Goal: Task Accomplishment & Management: Manage account settings

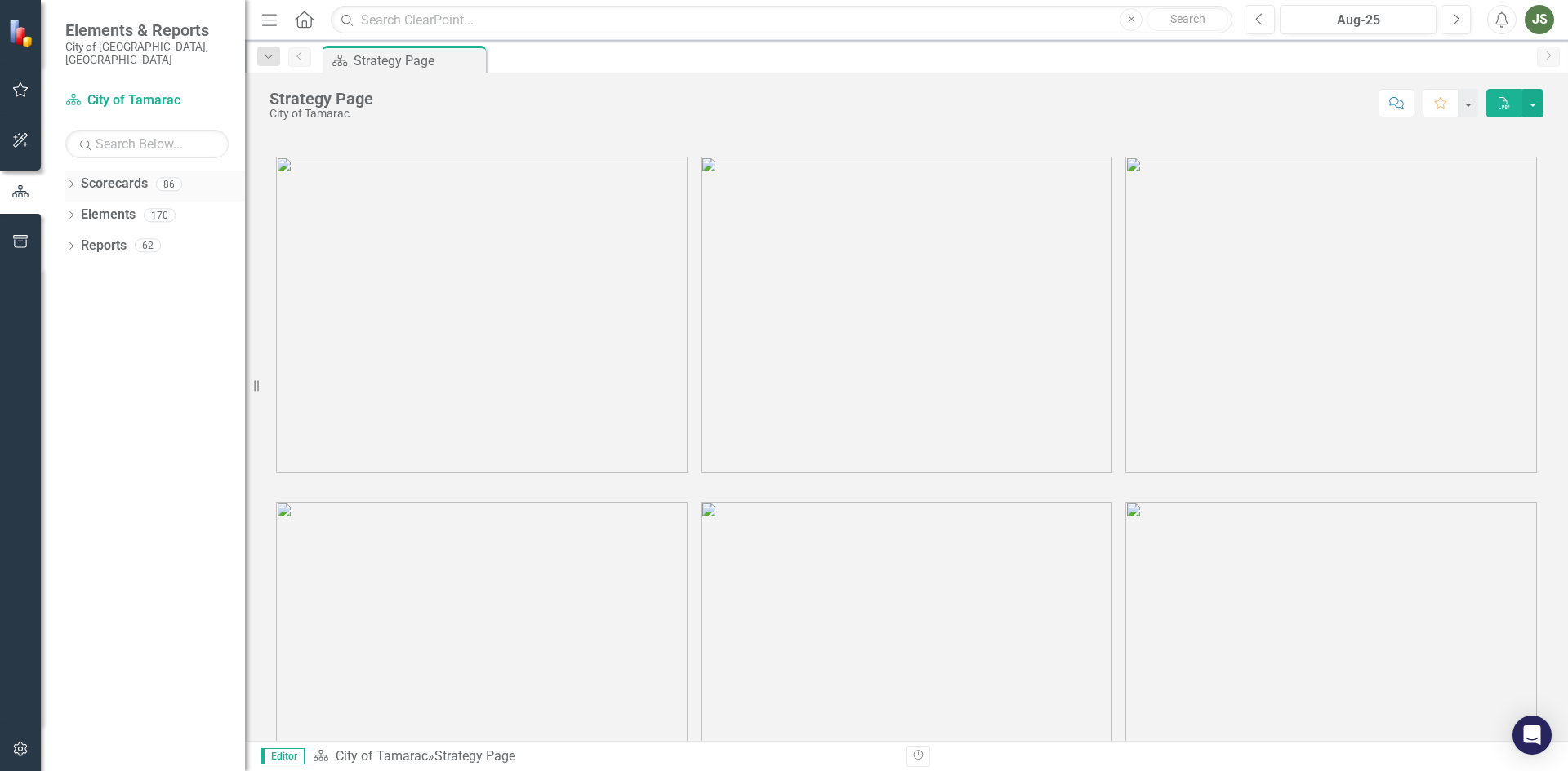
click at [66, 181] on icon "Dropdown" at bounding box center [71, 185] width 12 height 9
click at [75, 210] on icon "Dropdown" at bounding box center [79, 215] width 13 height 10
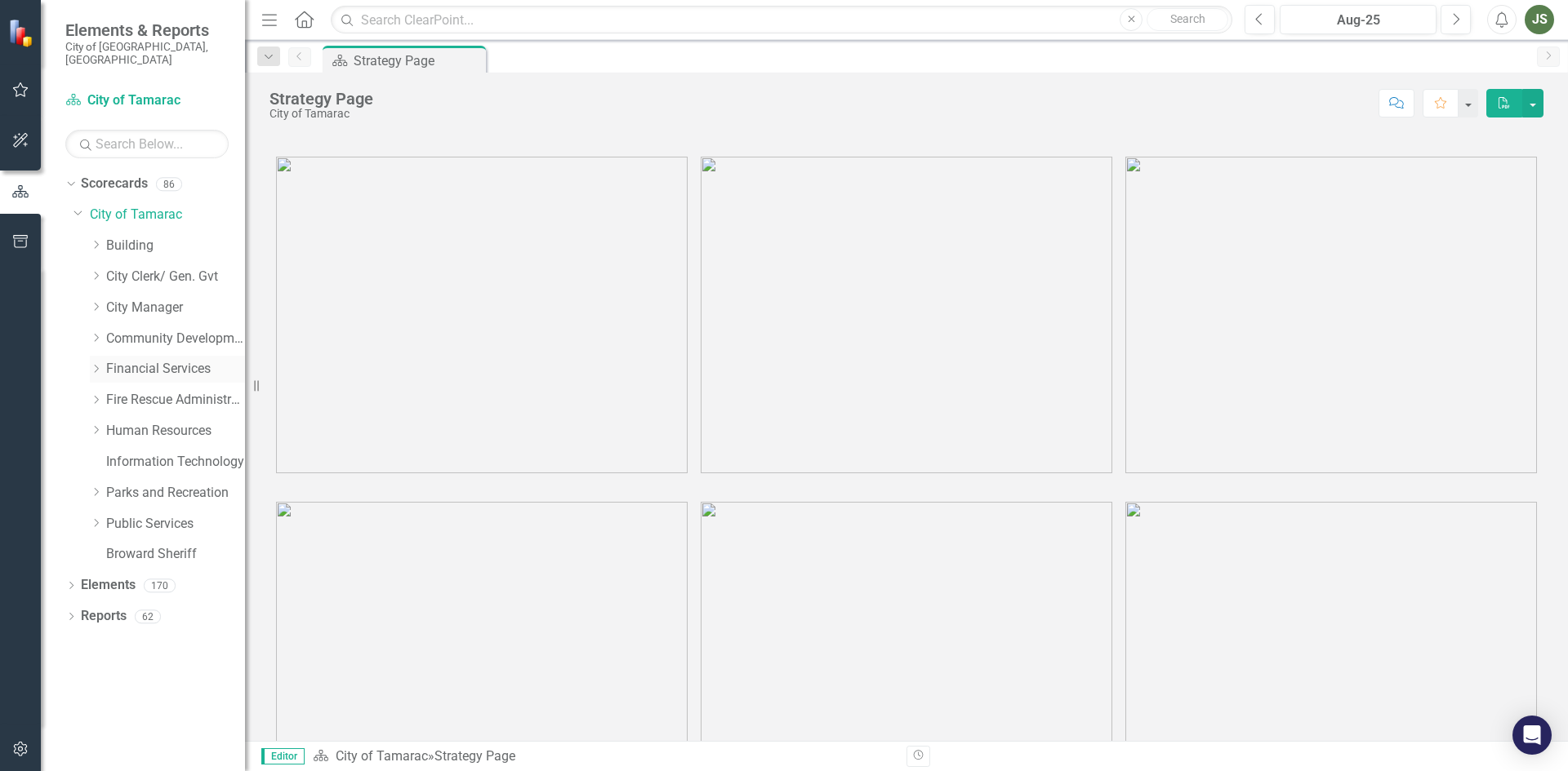
click at [93, 364] on icon "Dropdown" at bounding box center [96, 369] width 13 height 10
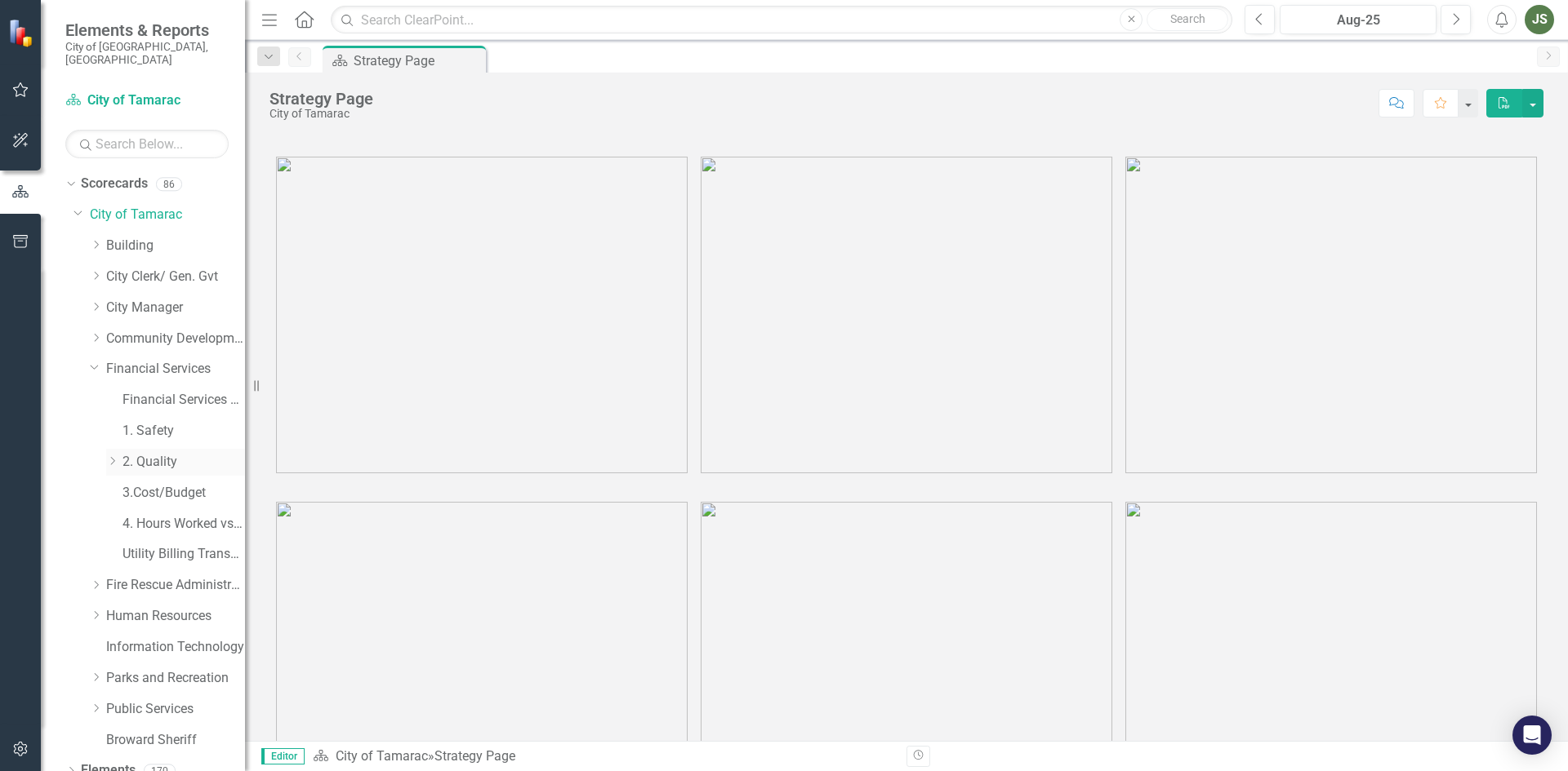
click at [110, 456] on icon "Dropdown" at bounding box center [112, 461] width 13 height 10
click at [160, 515] on link "Management and Budget" at bounding box center [192, 524] width 106 height 19
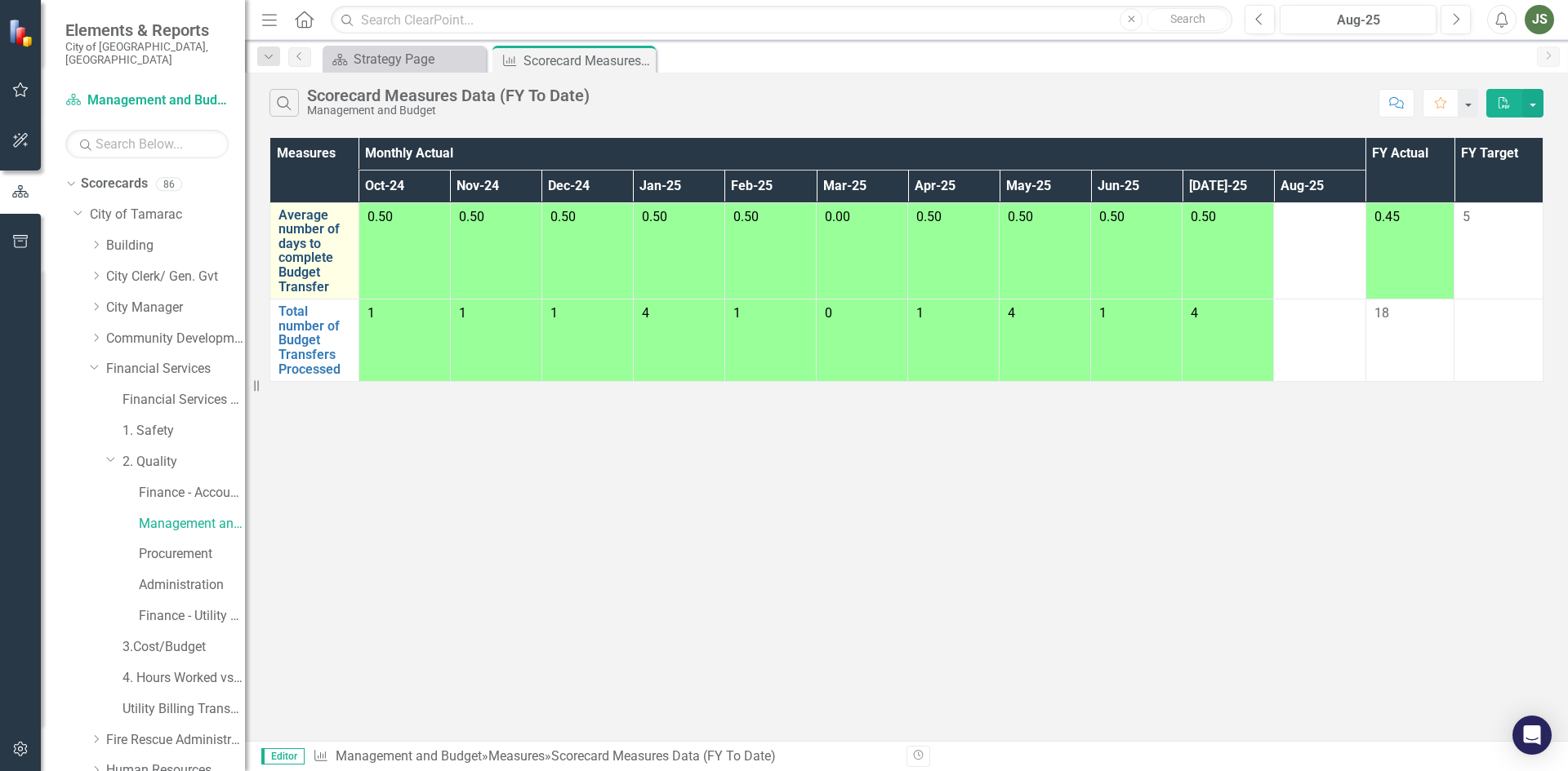
click at [305, 237] on link "Average number of days to complete Budget Transfer" at bounding box center [314, 251] width 72 height 87
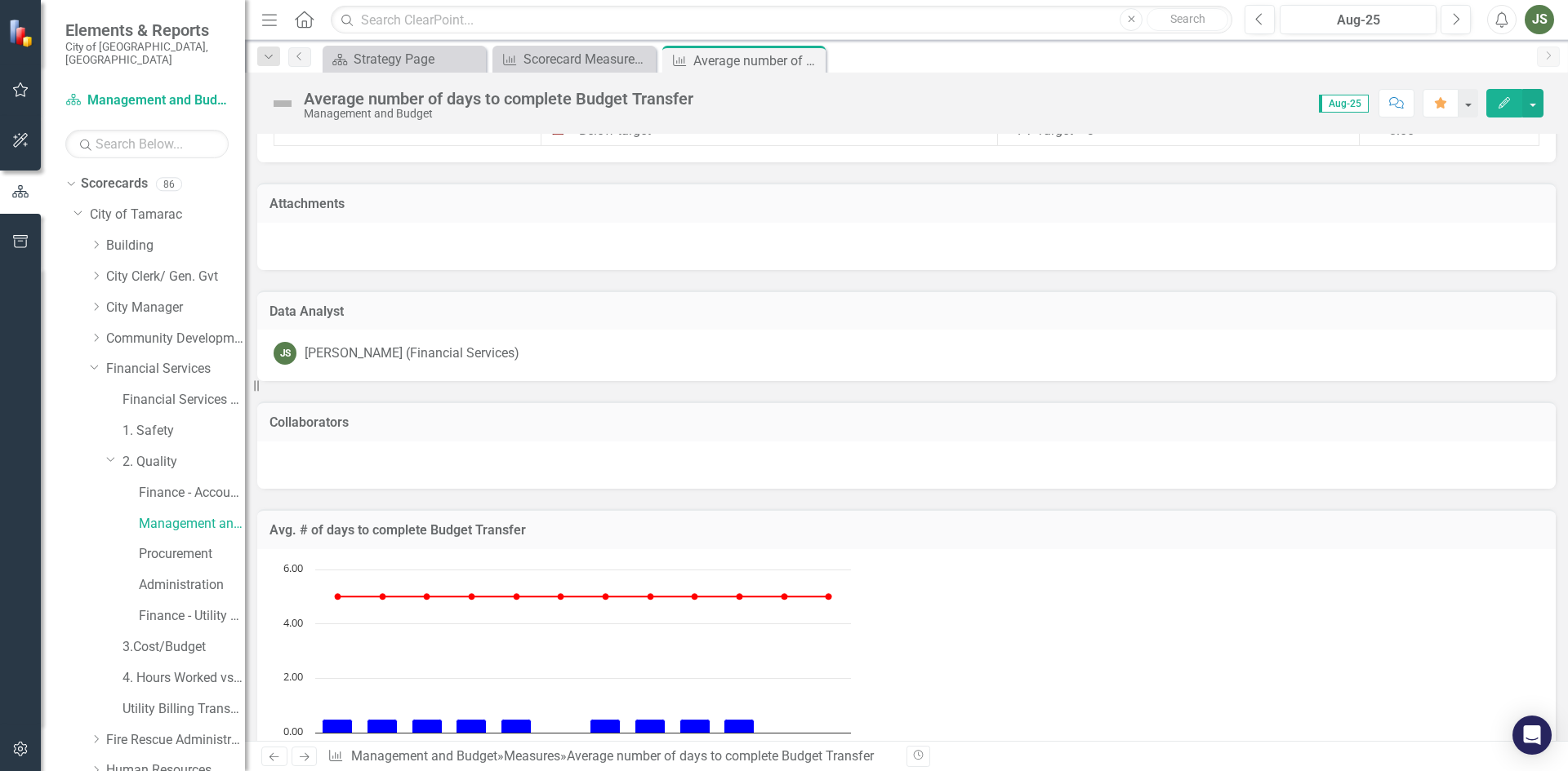
scroll to position [1218, 0]
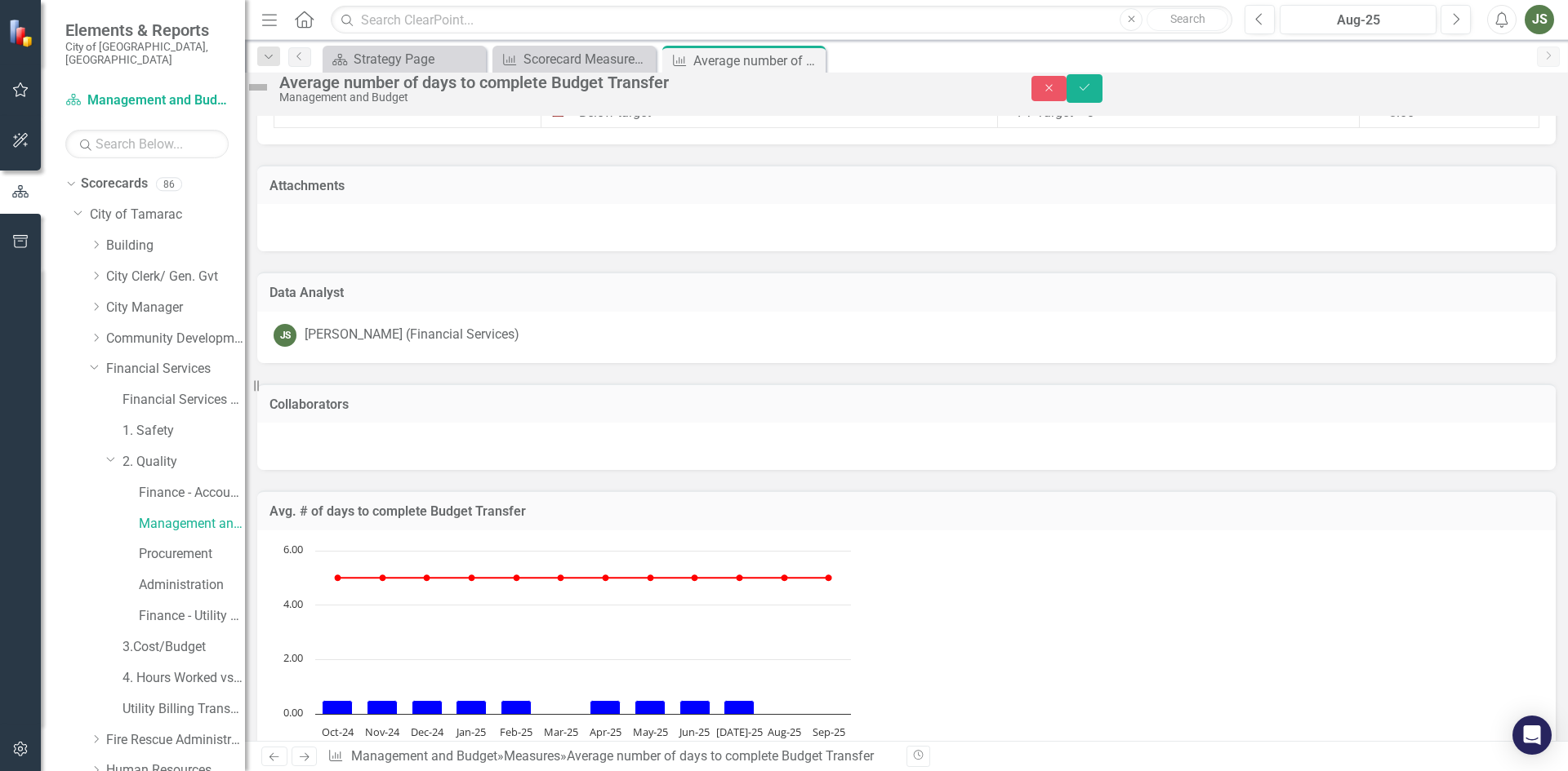
type textarea ".50"
click at [1092, 90] on icon "Save" at bounding box center [1083, 88] width 14 height 12
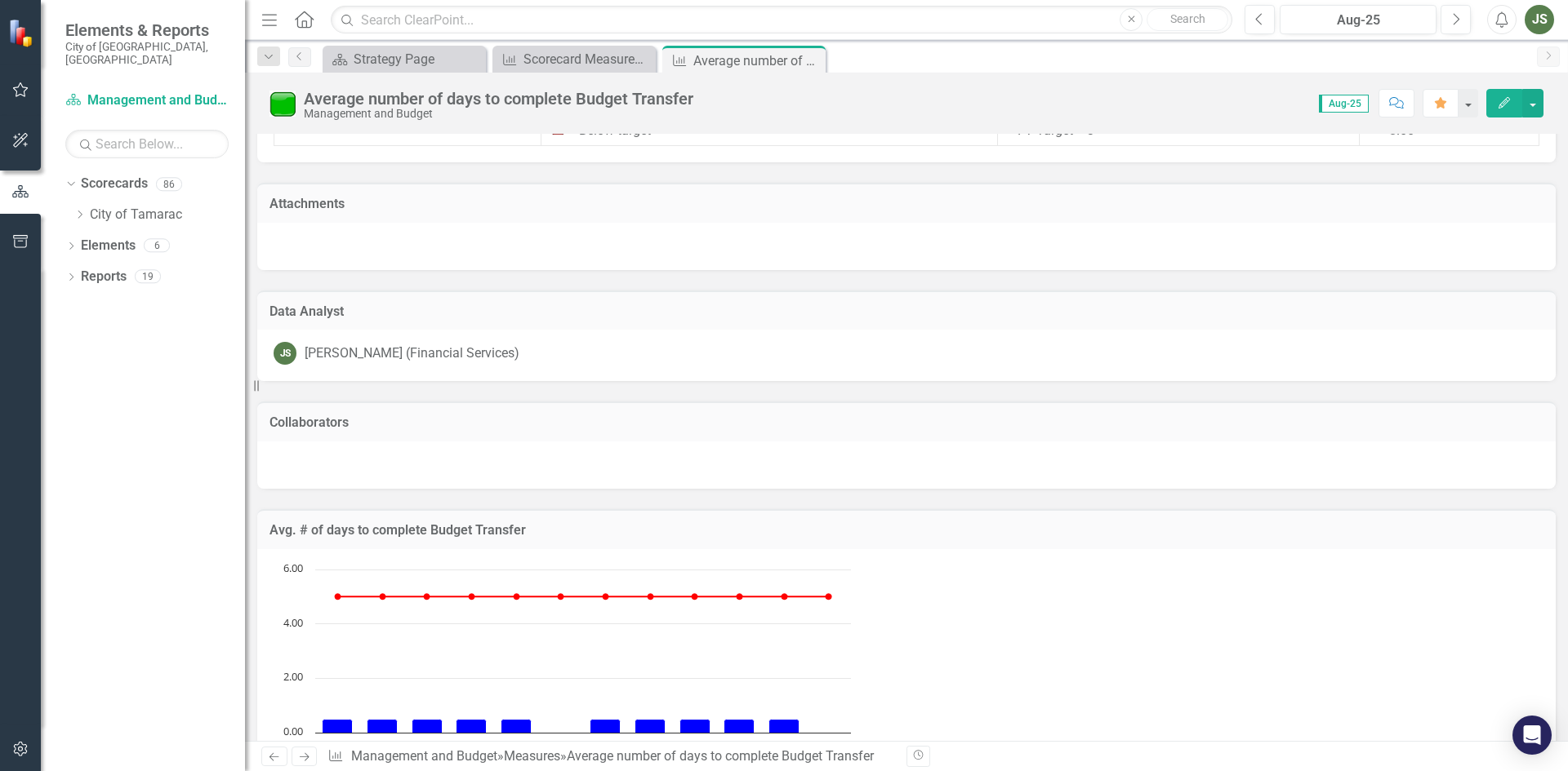
scroll to position [891, 0]
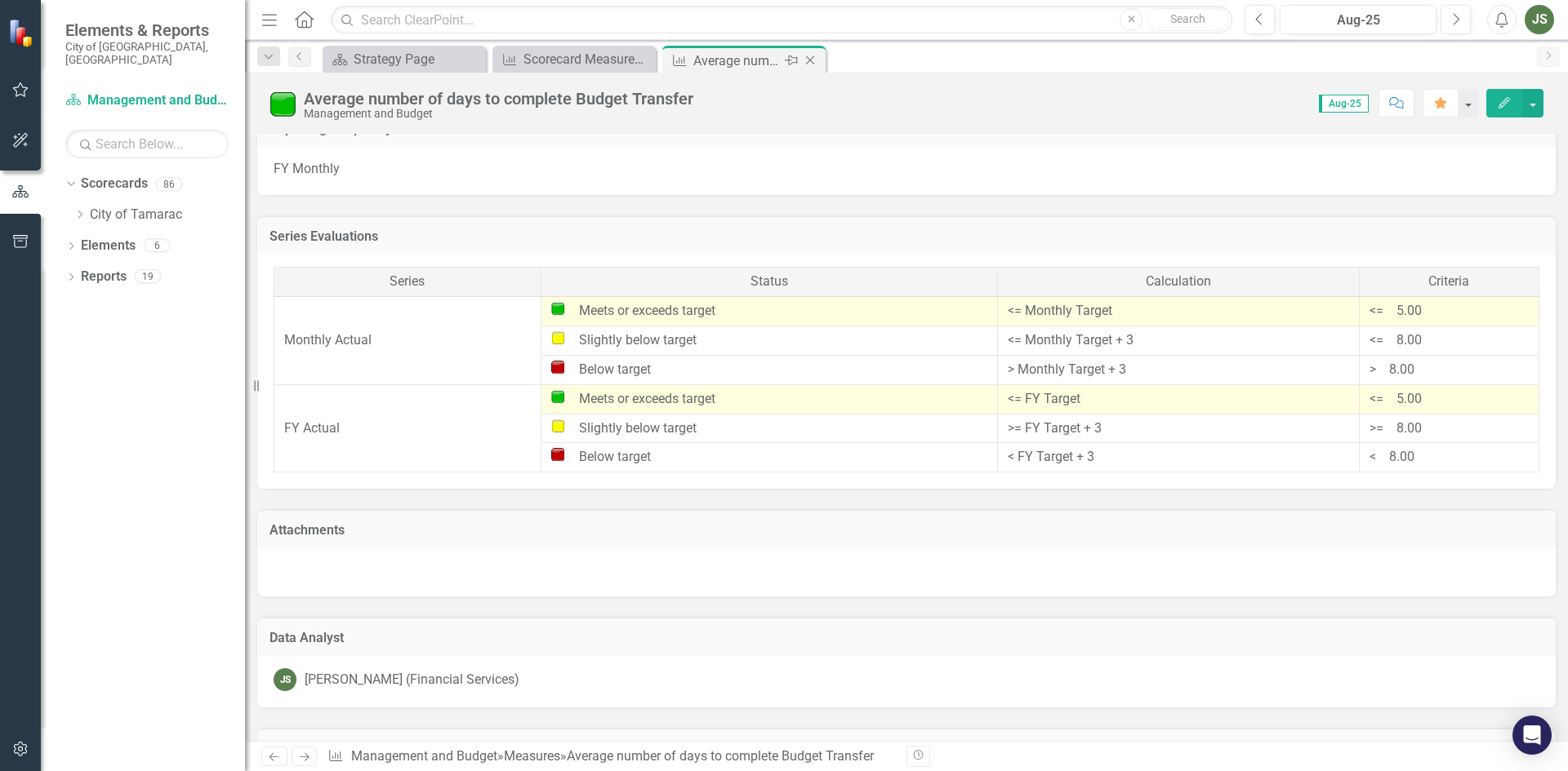
click at [809, 64] on icon "Close" at bounding box center [809, 60] width 16 height 13
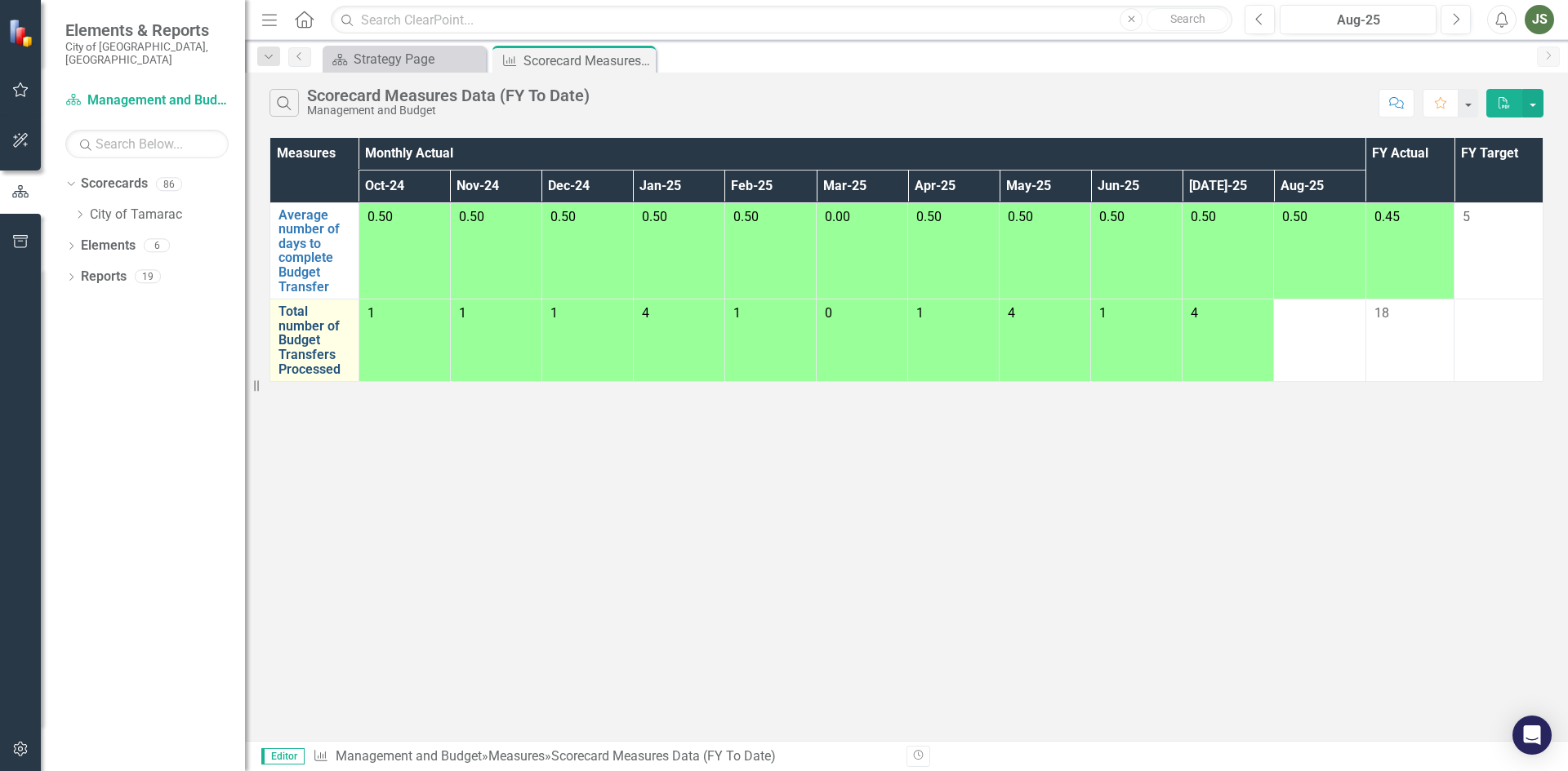
click at [289, 334] on link "Total number of Budget Transfers Processed" at bounding box center [314, 340] width 72 height 72
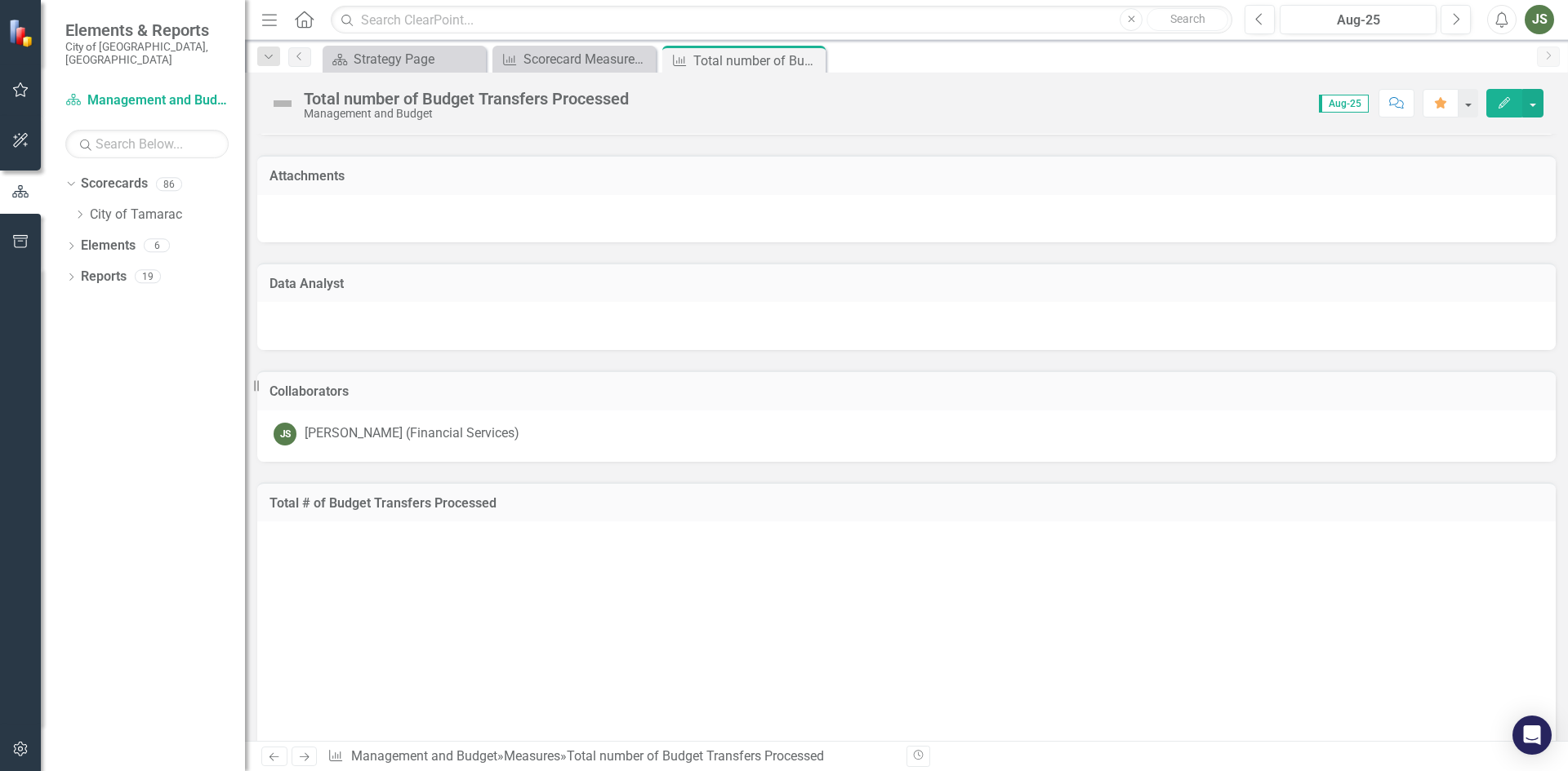
type textarea "0"
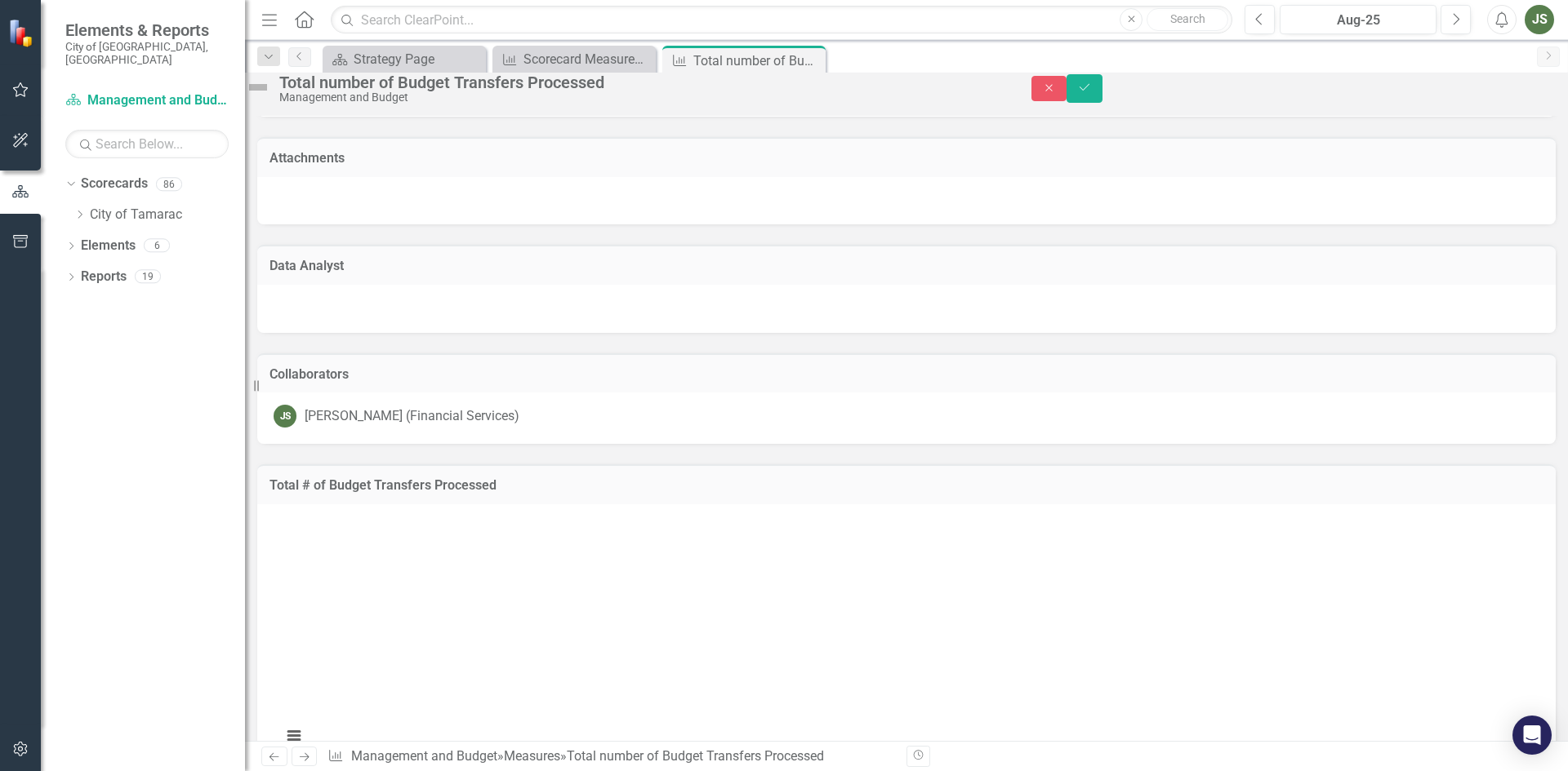
type textarea "0"
type textarea "2"
click at [1092, 92] on icon "Save" at bounding box center [1083, 88] width 14 height 12
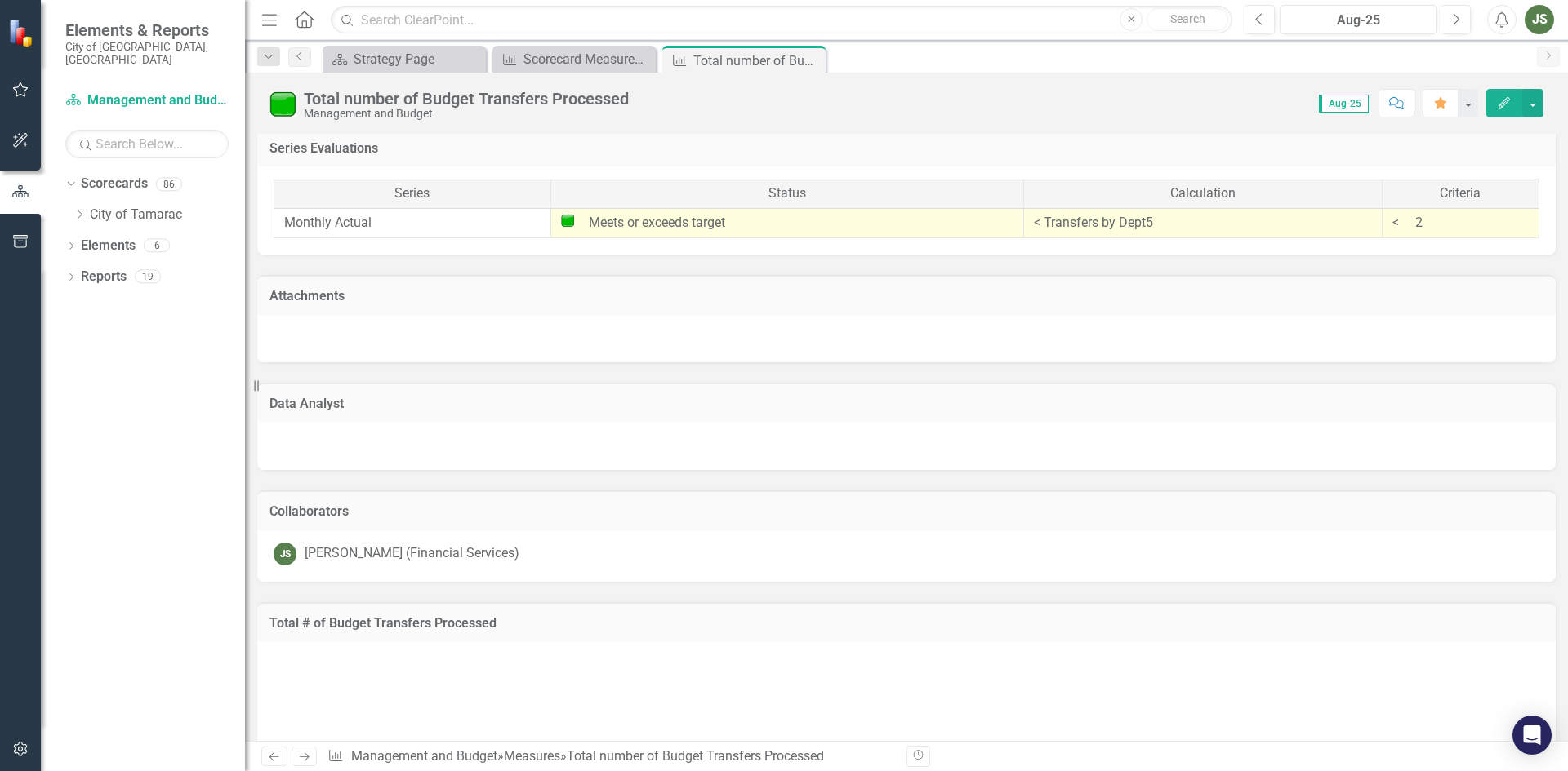
scroll to position [1100, 0]
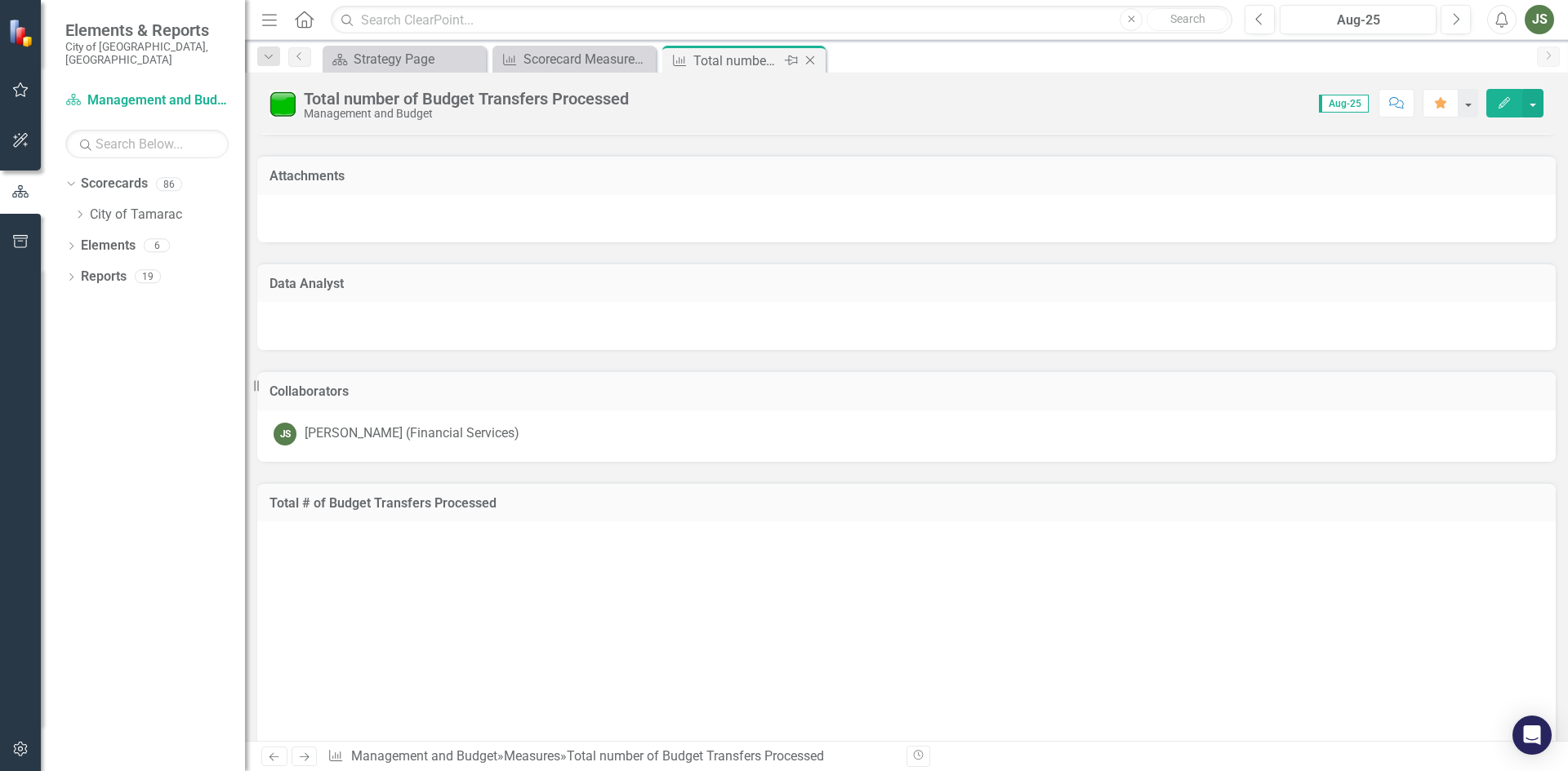
click at [810, 58] on icon "Close" at bounding box center [809, 60] width 16 height 13
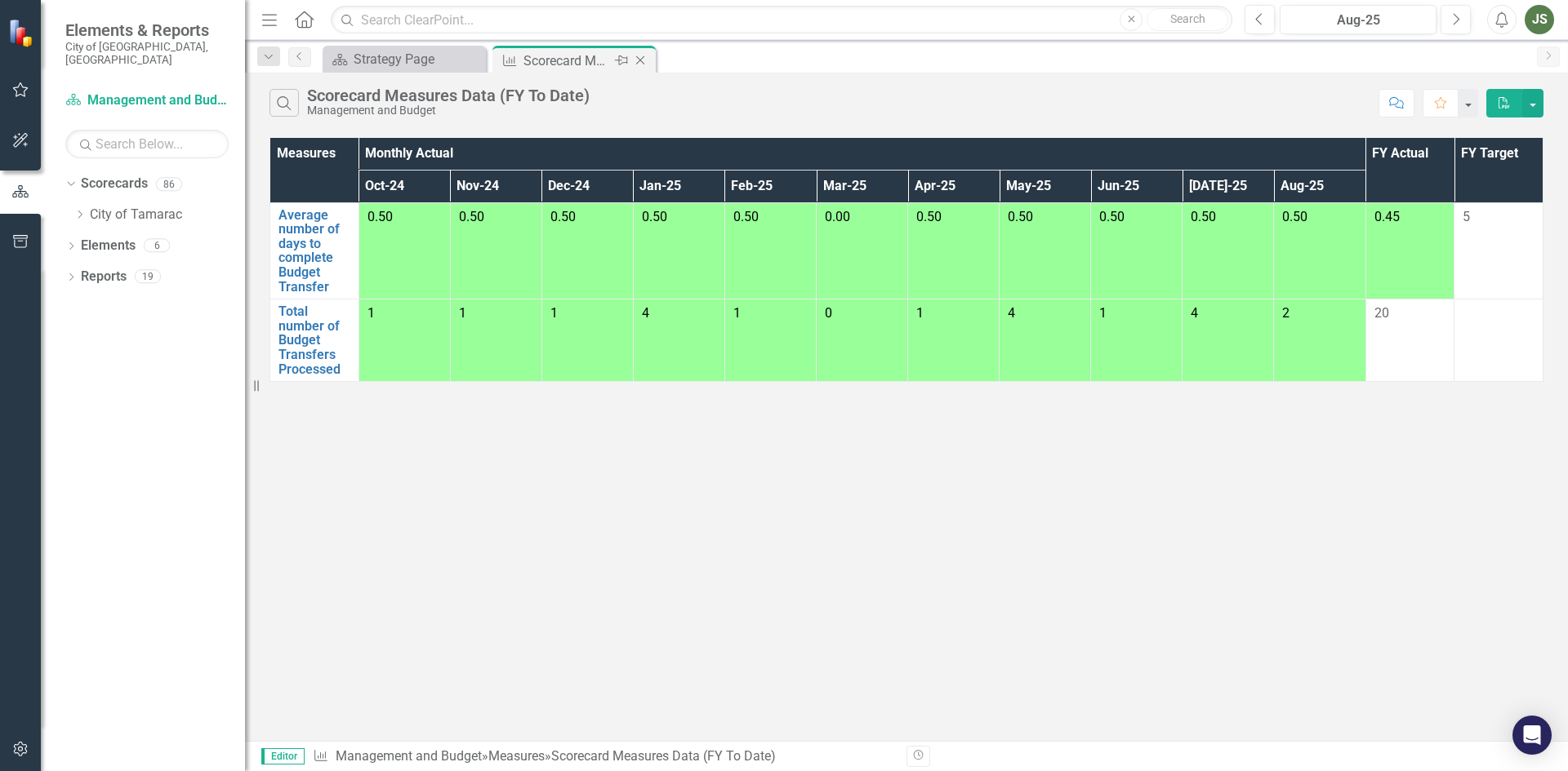
click at [636, 62] on icon "Close" at bounding box center [640, 60] width 16 height 13
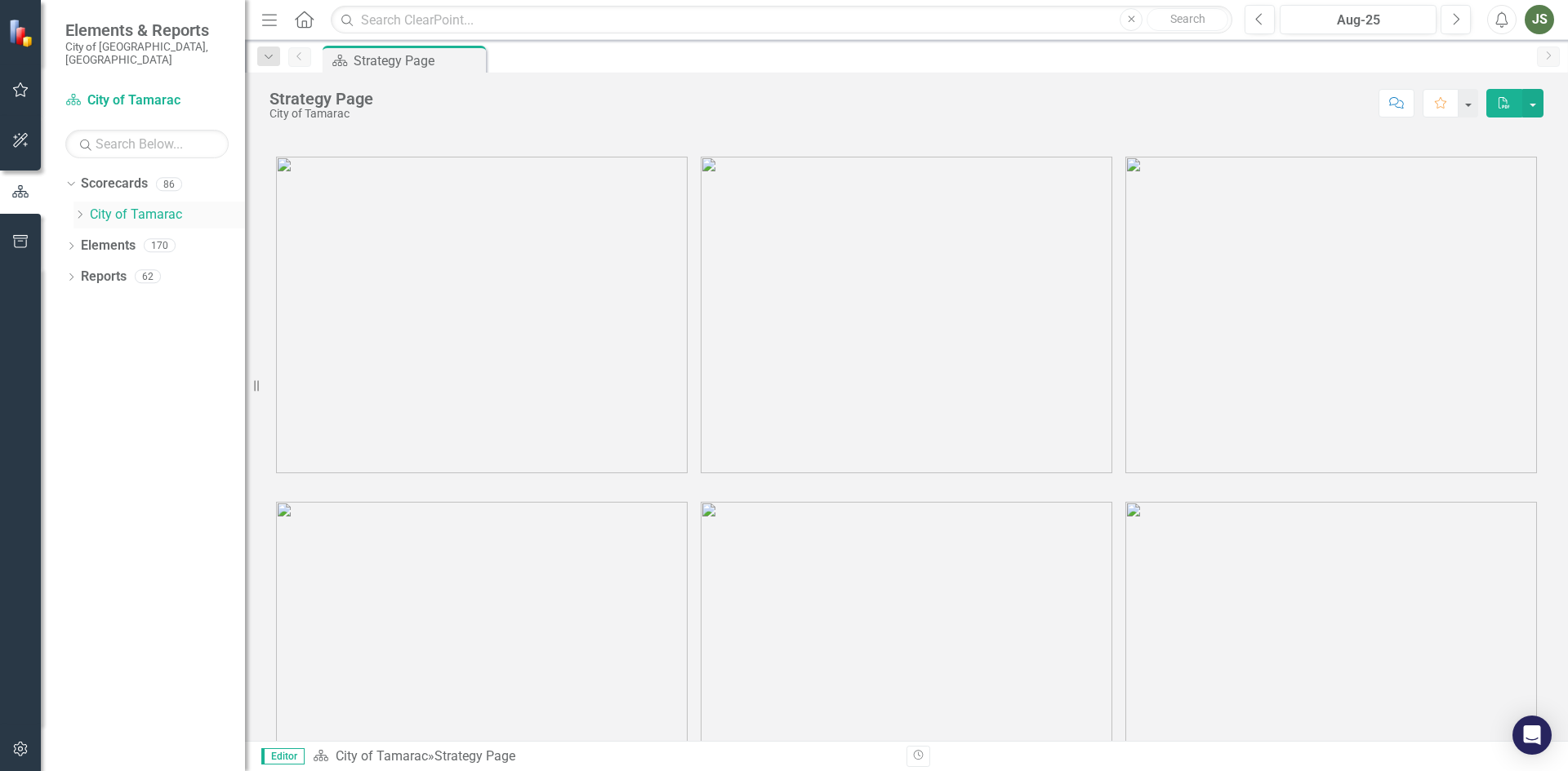
click at [81, 210] on icon "Dropdown" at bounding box center [79, 215] width 13 height 10
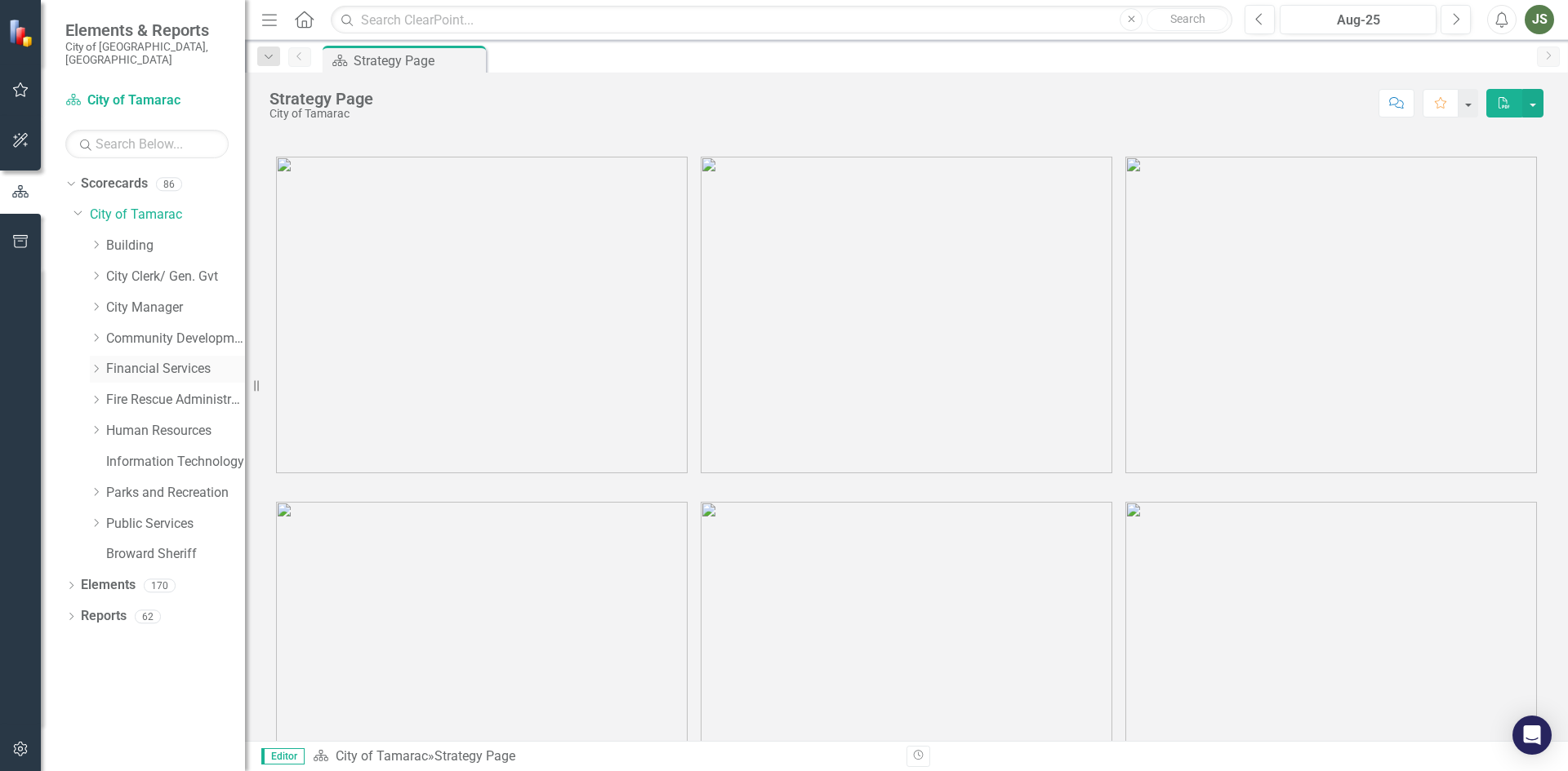
click at [95, 364] on icon "Dropdown" at bounding box center [96, 369] width 13 height 10
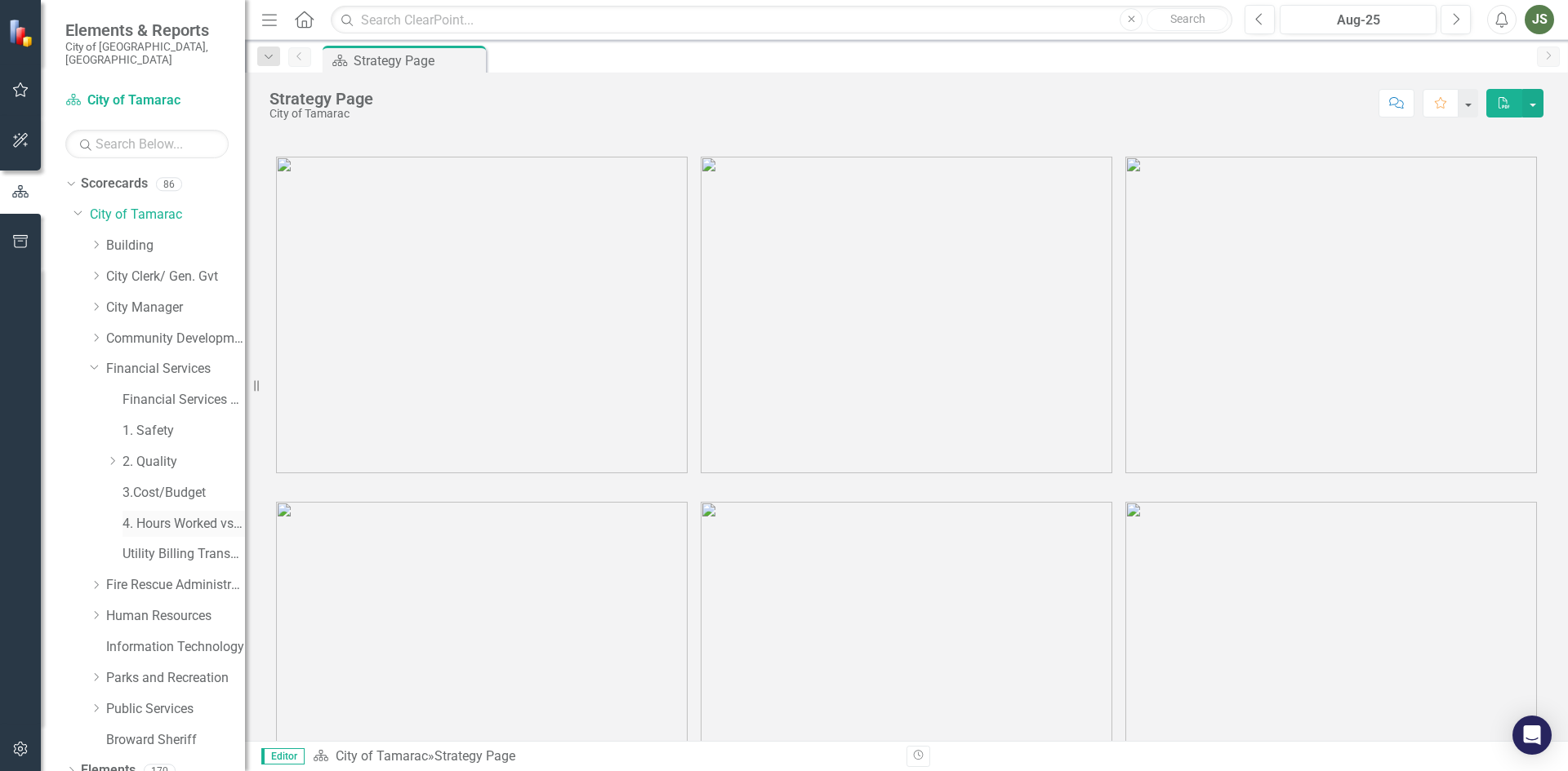
click at [162, 515] on link "4. Hours Worked vs Available hours" at bounding box center [183, 524] width 122 height 19
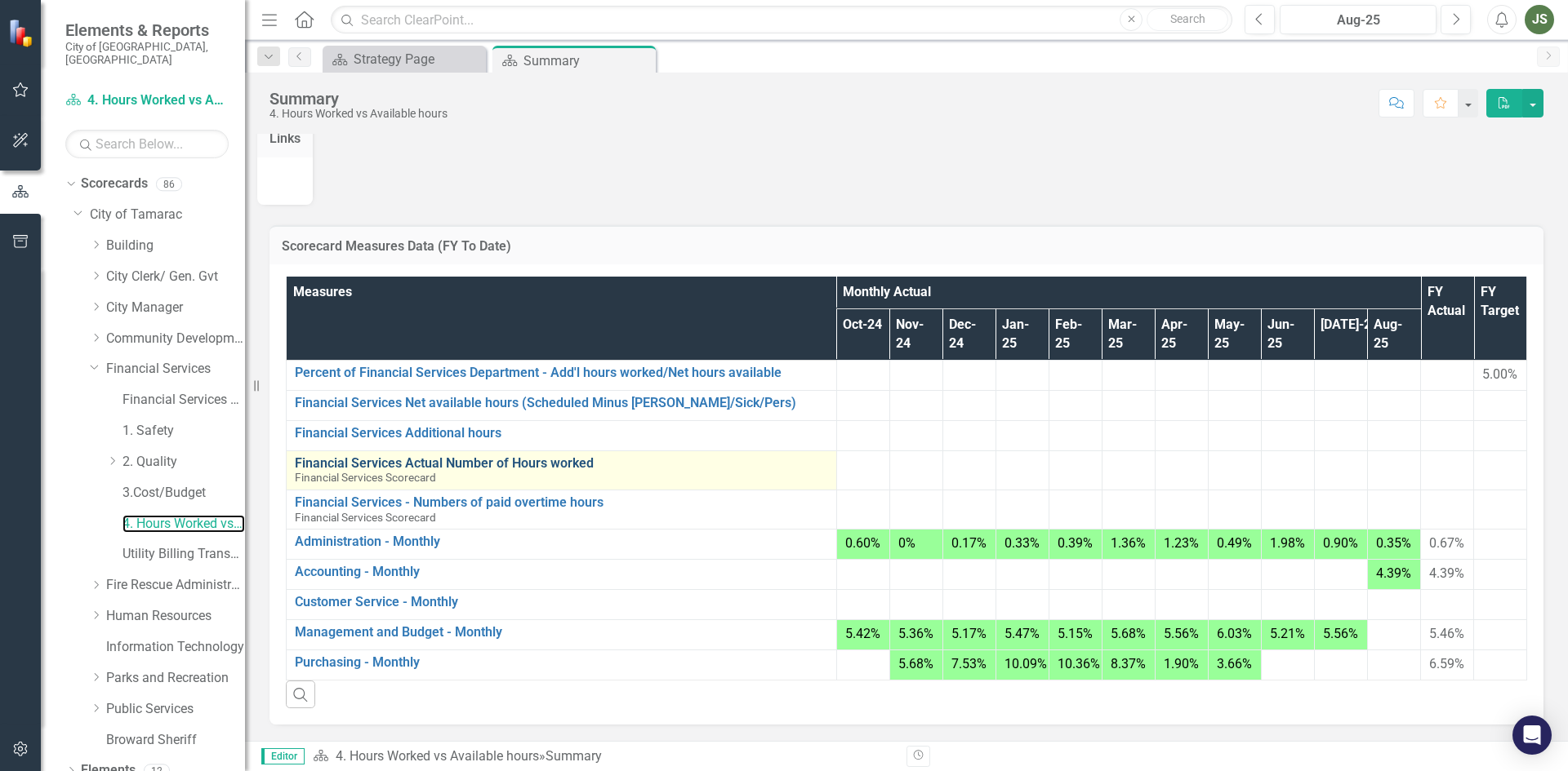
scroll to position [59, 0]
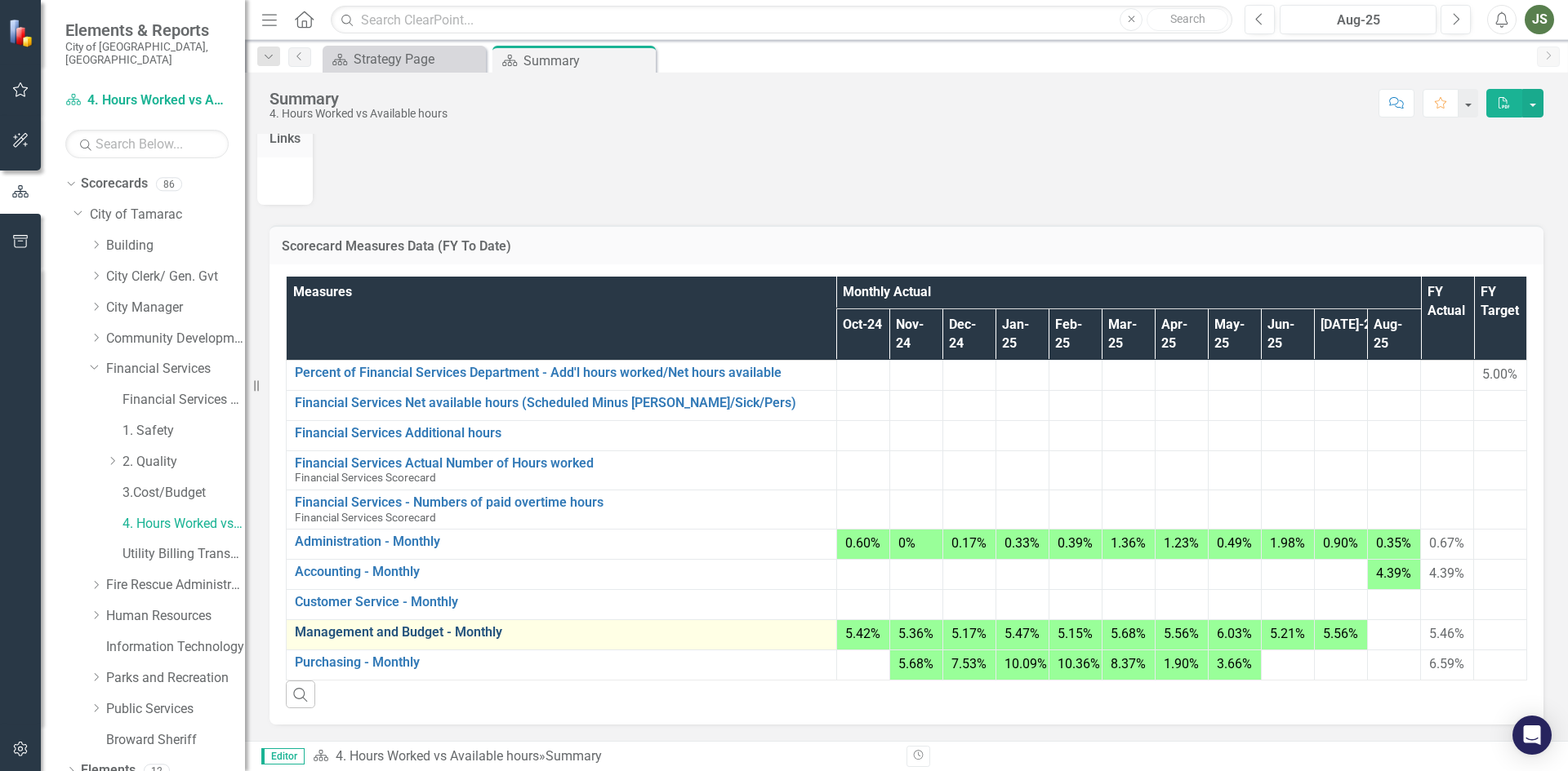
click at [314, 640] on link "Management and Budget - Monthly" at bounding box center [561, 632] width 533 height 14
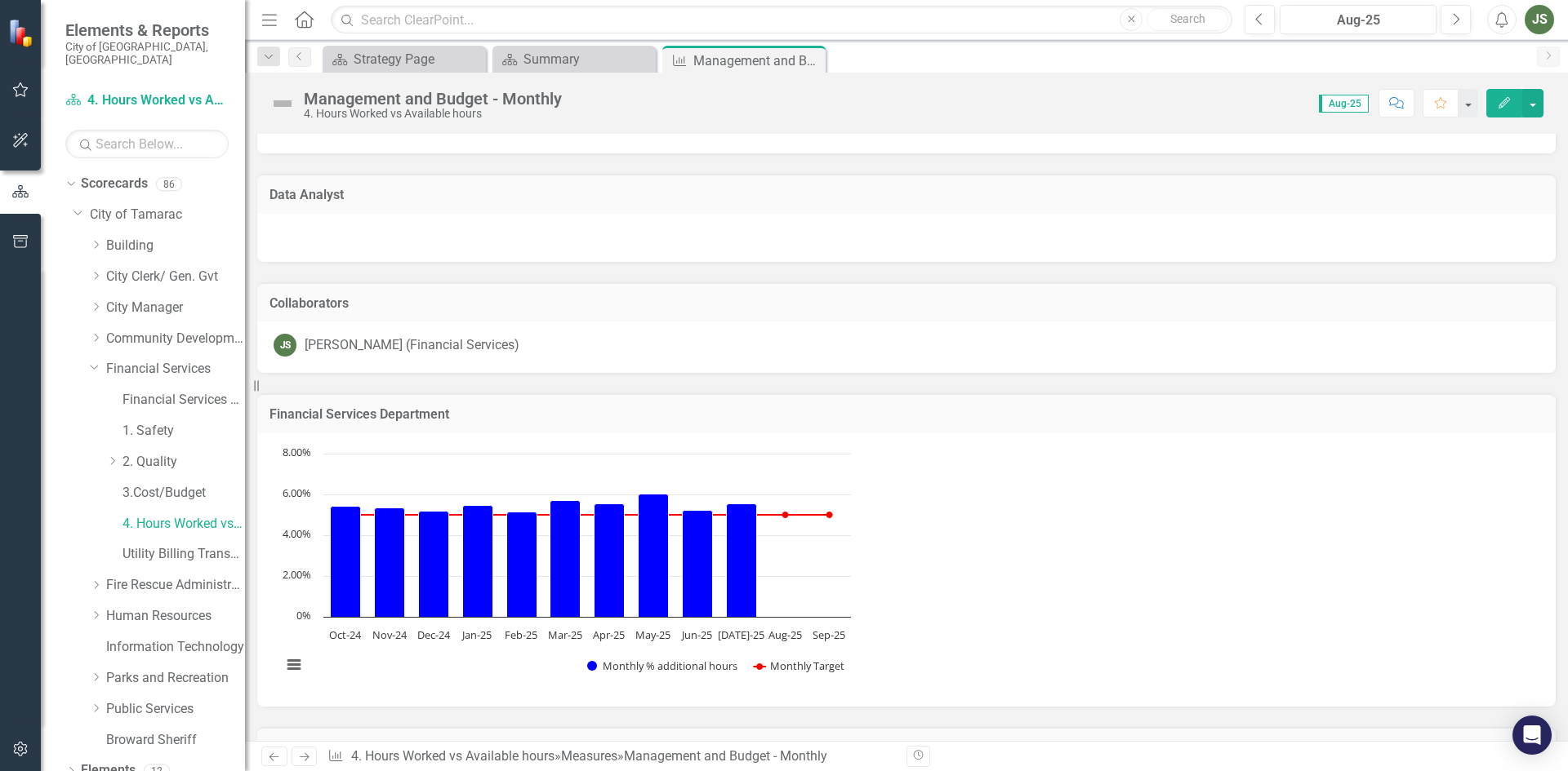
scroll to position [600, 0]
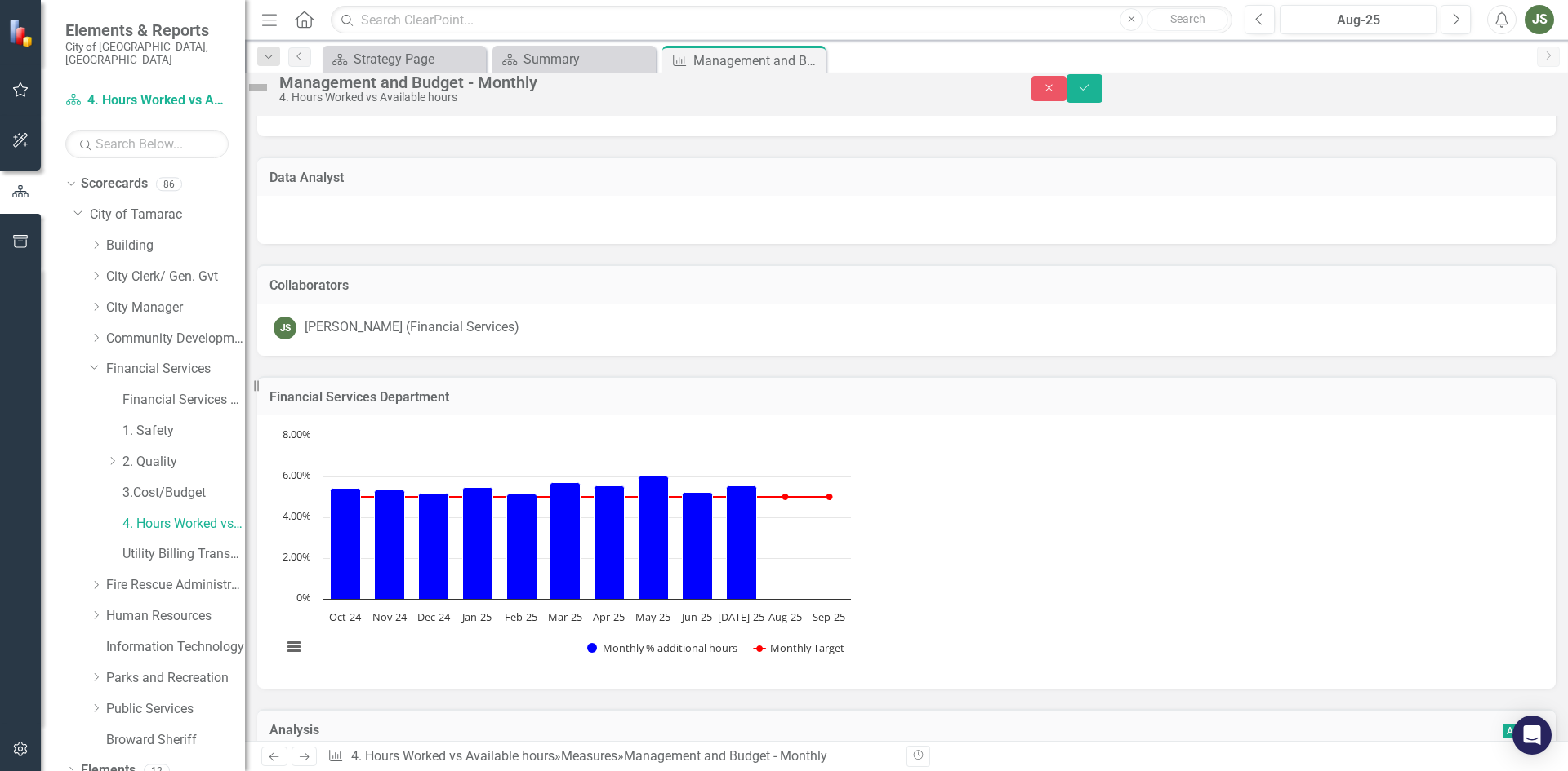
type textarea "232"
type textarea "13"
type textarea "0"
type textarea "14"
click at [1092, 91] on icon "Save" at bounding box center [1083, 88] width 14 height 12
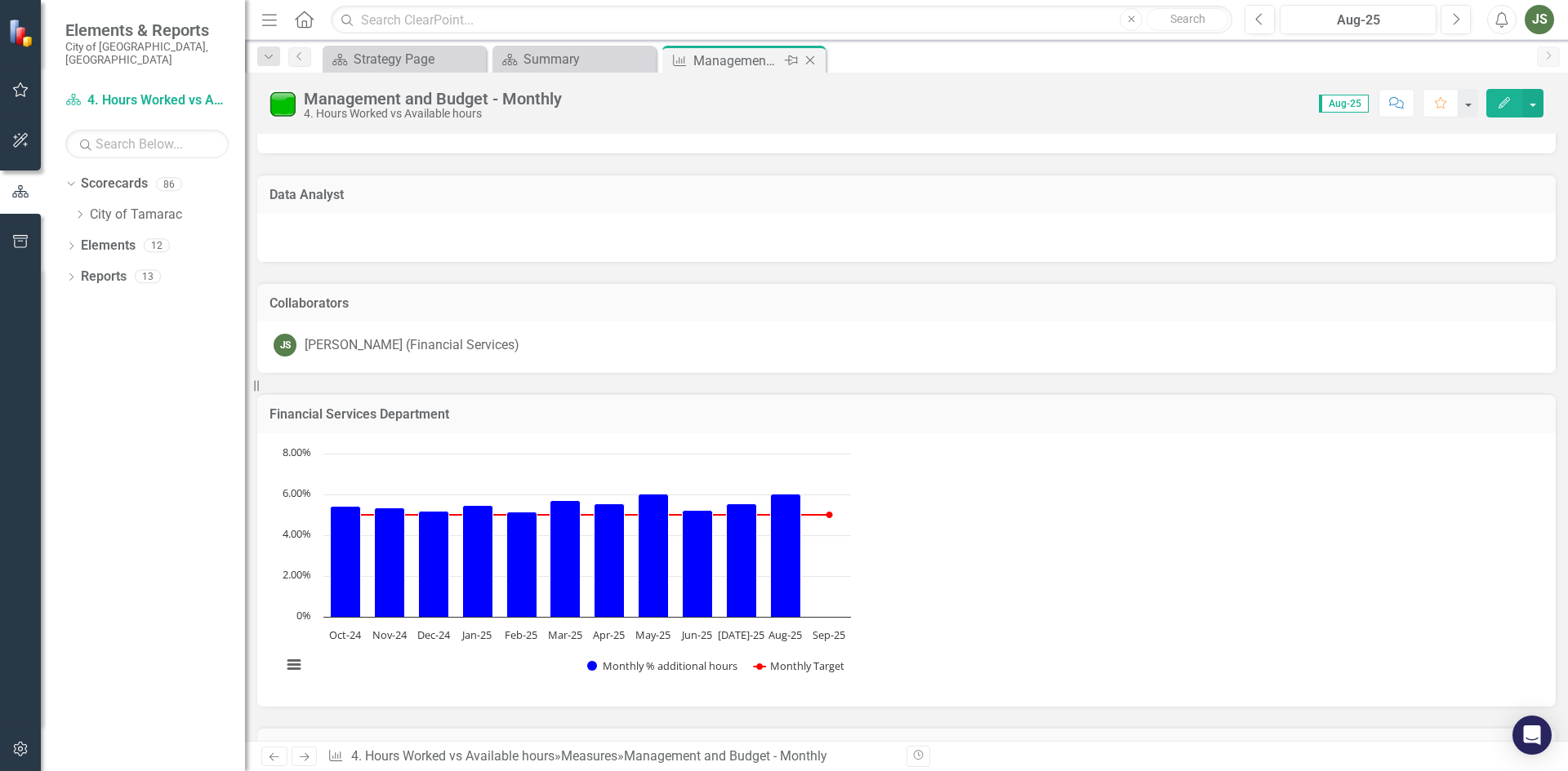
click at [806, 58] on icon "Close" at bounding box center [809, 60] width 16 height 13
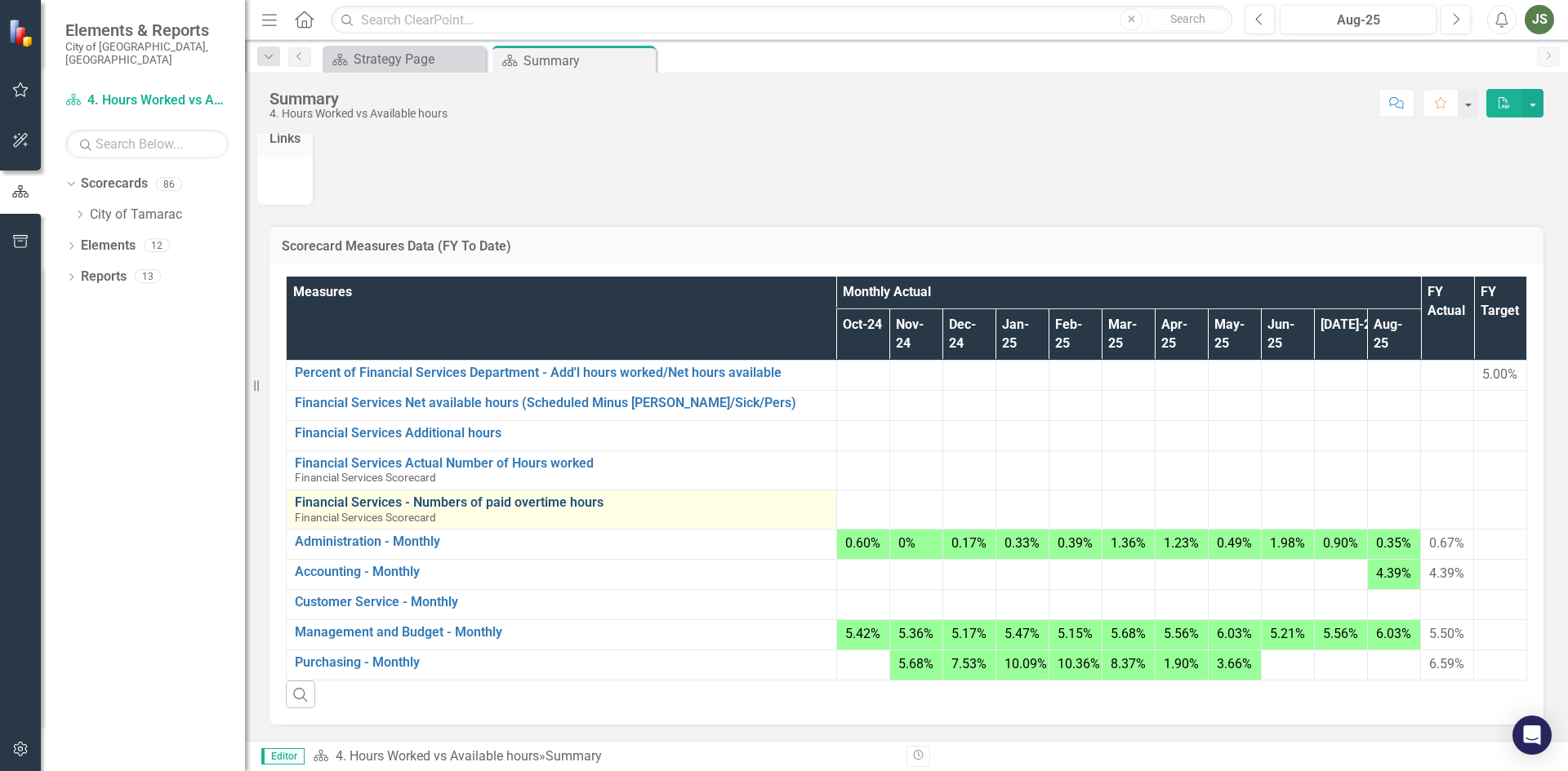
scroll to position [40, 0]
